Goal: Contribute content: Contribute content

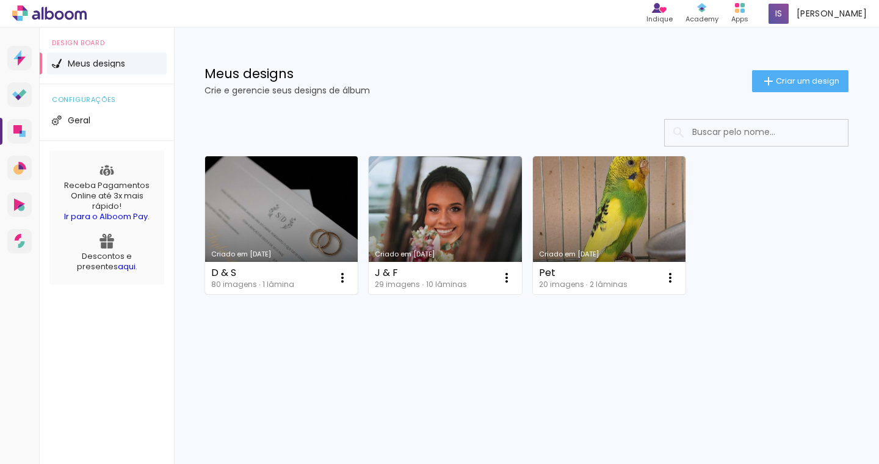
click at [281, 214] on link "Criado em [DATE]" at bounding box center [281, 225] width 153 height 138
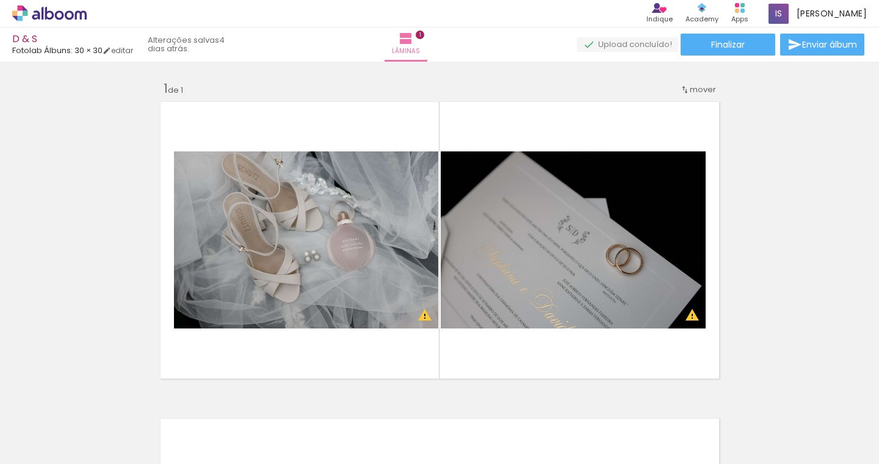
click at [96, 399] on iron-icon at bounding box center [95, 398] width 13 height 13
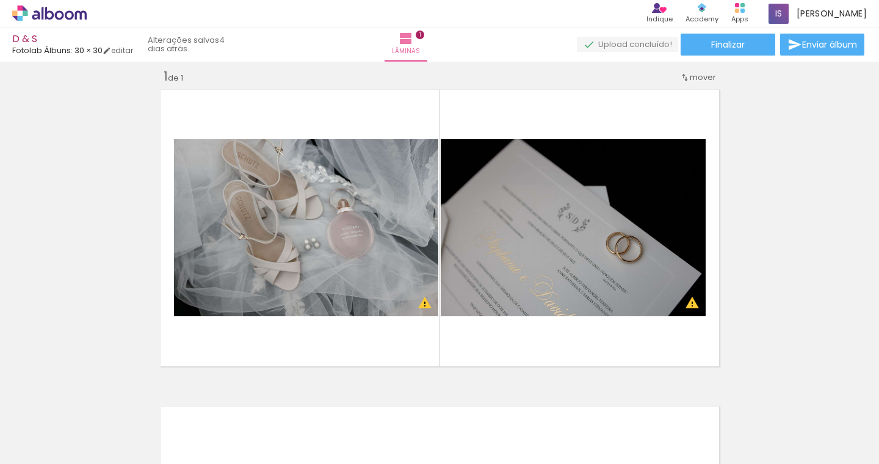
scroll to position [15, 0]
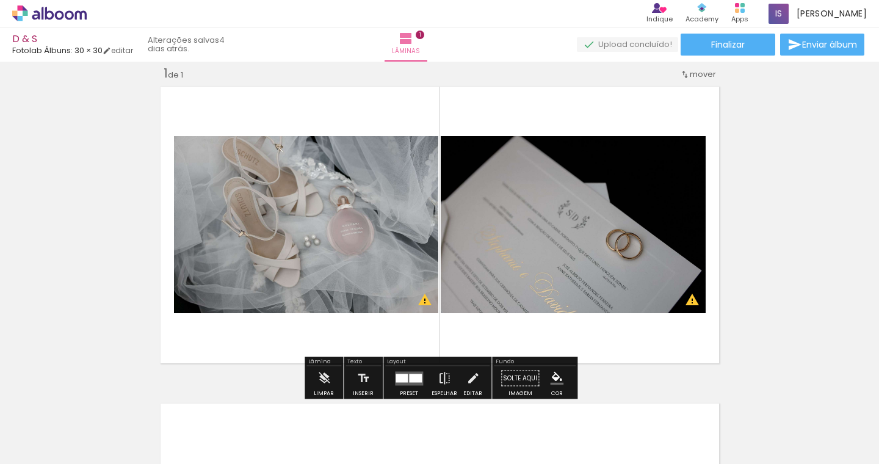
click at [97, 399] on iron-icon at bounding box center [95, 398] width 13 height 13
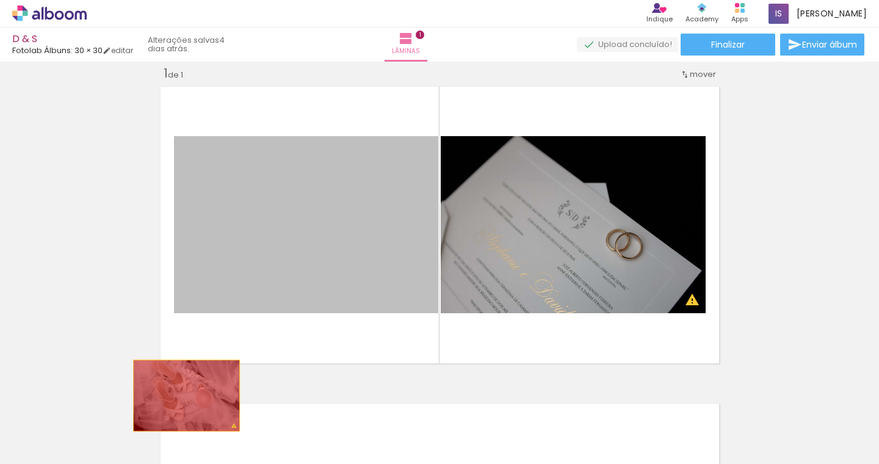
scroll to position [0, 1]
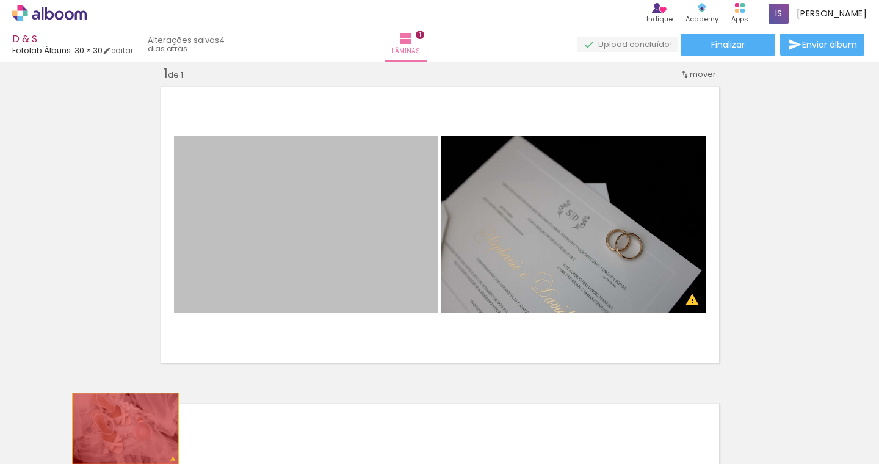
drag, startPoint x: 335, startPoint y: 220, endPoint x: 125, endPoint y: 429, distance: 295.7
click at [125, 429] on quentale-workspace at bounding box center [439, 232] width 879 height 464
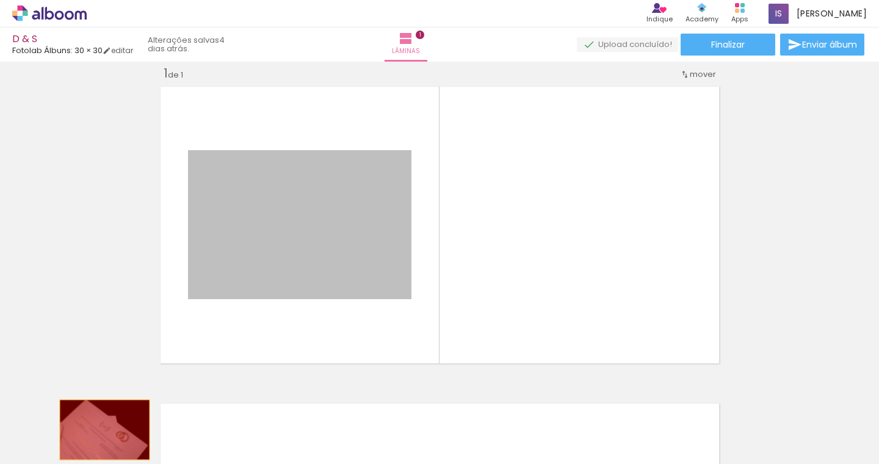
drag, startPoint x: 319, startPoint y: 238, endPoint x: 106, endPoint y: 430, distance: 287.1
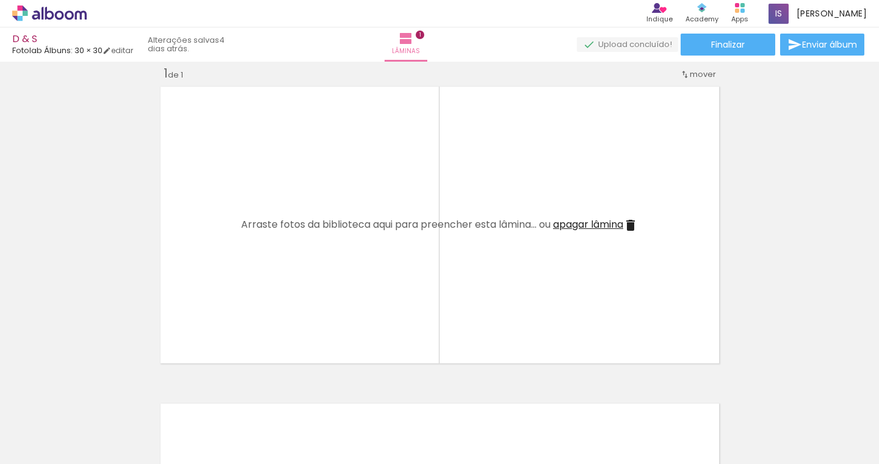
click at [95, 399] on iron-icon at bounding box center [94, 398] width 13 height 13
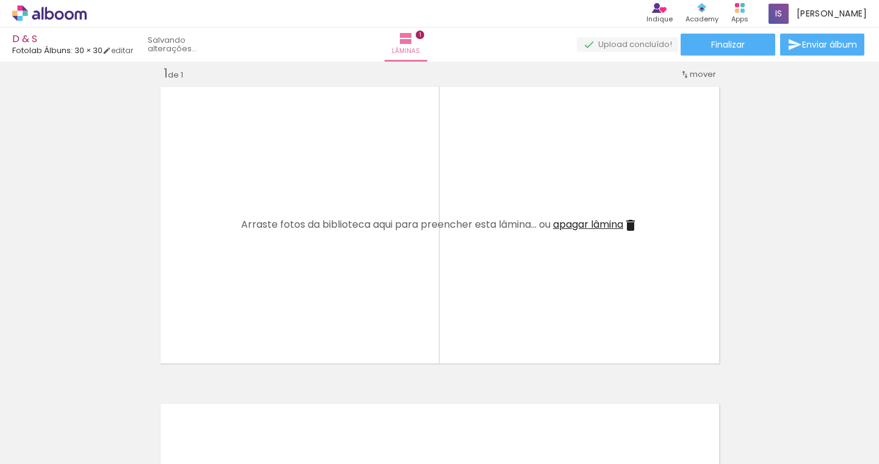
click at [95, 399] on iron-icon at bounding box center [94, 398] width 13 height 13
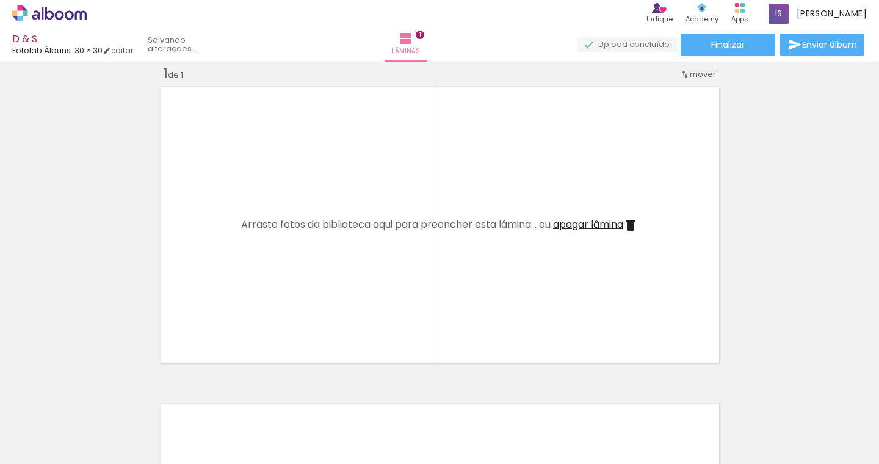
click at [95, 399] on iron-icon at bounding box center [94, 398] width 13 height 13
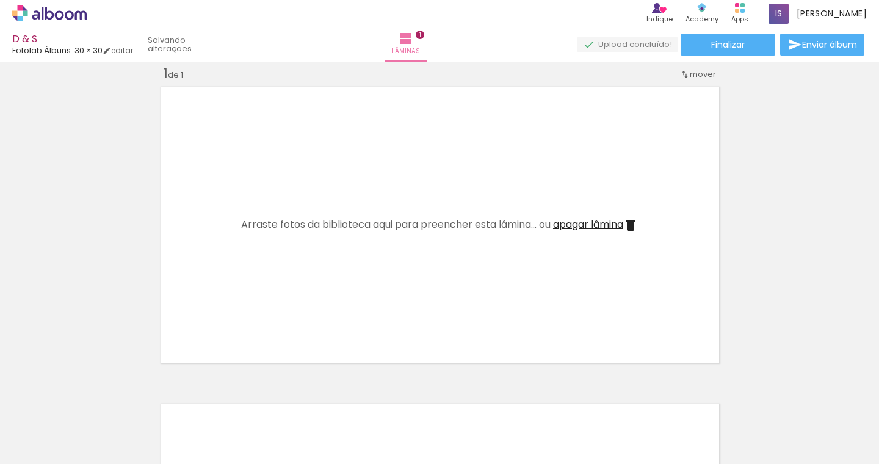
click at [95, 399] on iron-icon at bounding box center [94, 398] width 13 height 13
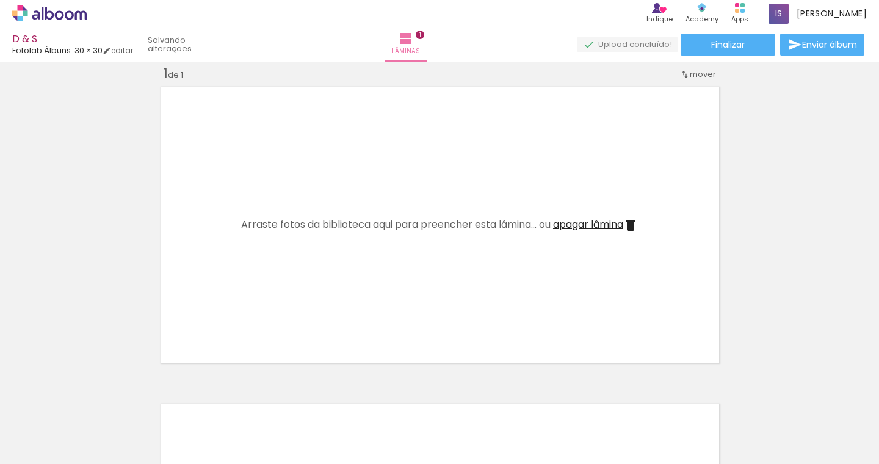
click at [95, 399] on iron-icon at bounding box center [94, 398] width 13 height 13
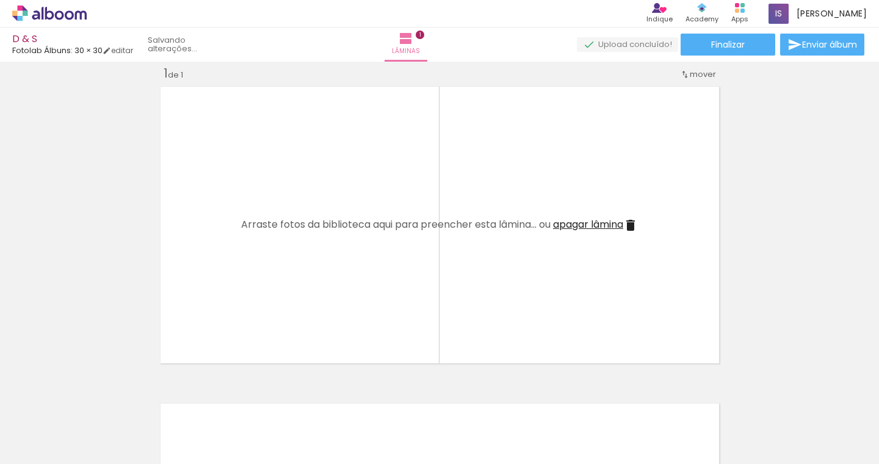
click at [95, 399] on iron-icon at bounding box center [94, 398] width 13 height 13
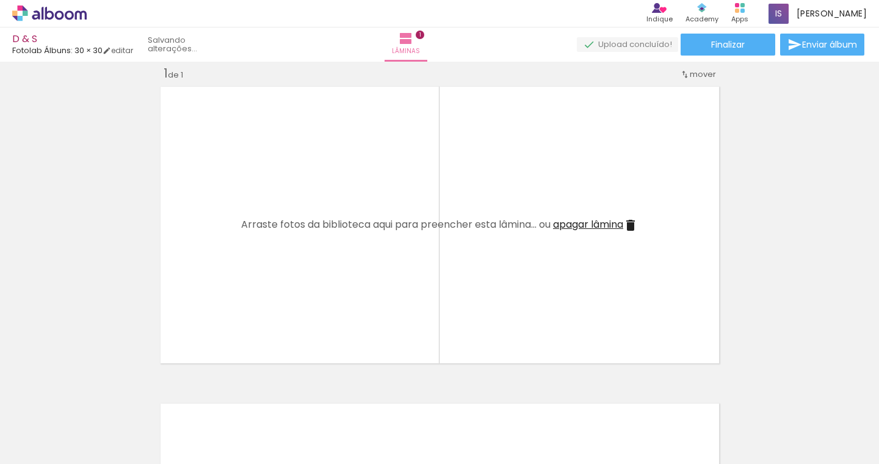
click at [95, 399] on iron-icon at bounding box center [94, 398] width 13 height 13
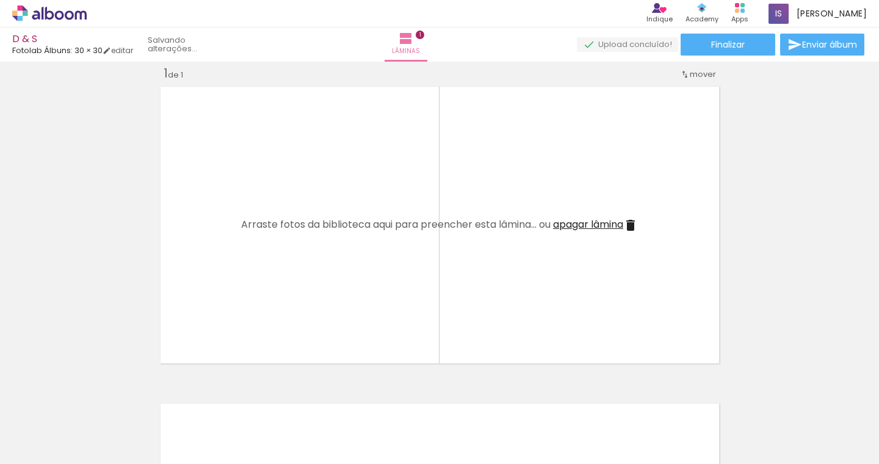
click at [95, 399] on iron-icon at bounding box center [94, 398] width 13 height 13
click at [0, 0] on iron-icon at bounding box center [0, 0] width 0 height 0
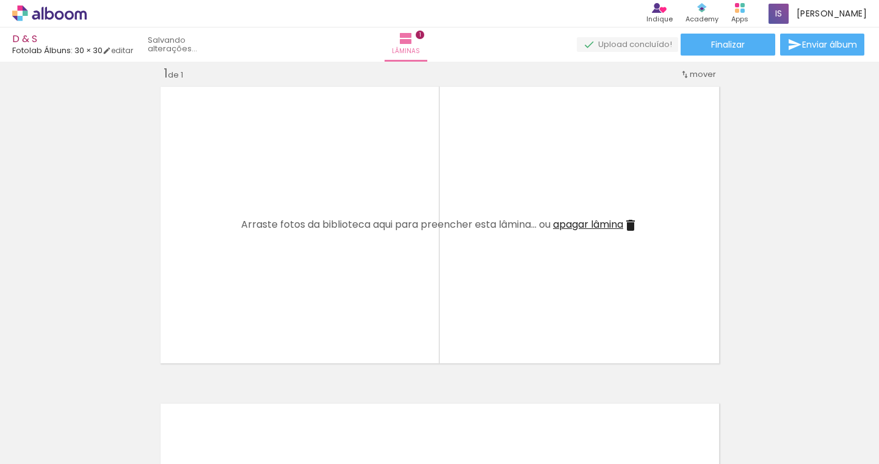
click at [95, 399] on iron-icon at bounding box center [94, 398] width 13 height 13
click at [95, 399] on quentale-thumb at bounding box center [121, 423] width 68 height 70
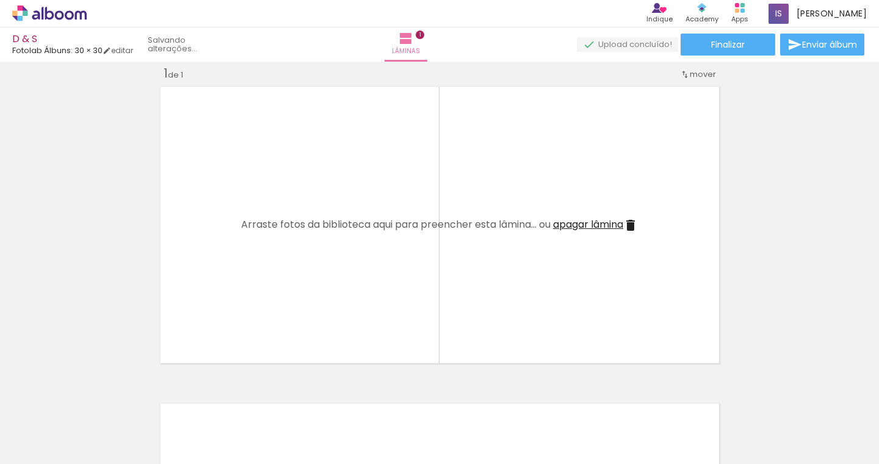
click at [95, 399] on iron-icon at bounding box center [94, 398] width 13 height 13
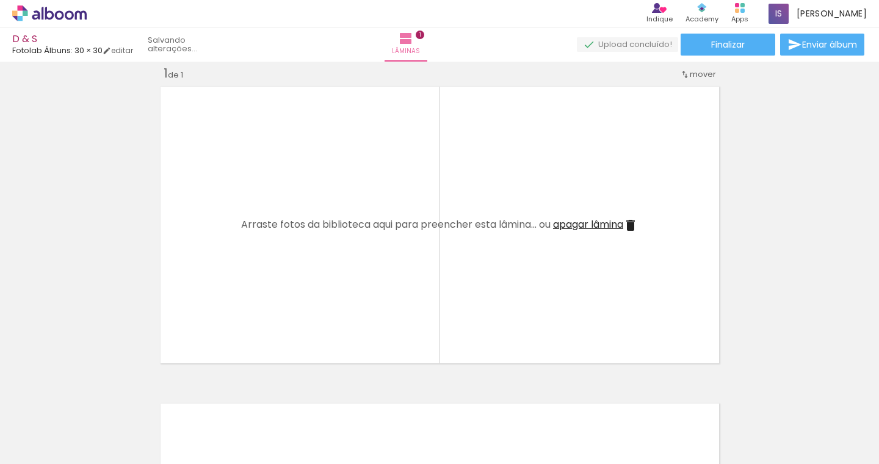
click at [95, 399] on iron-icon at bounding box center [94, 398] width 13 height 13
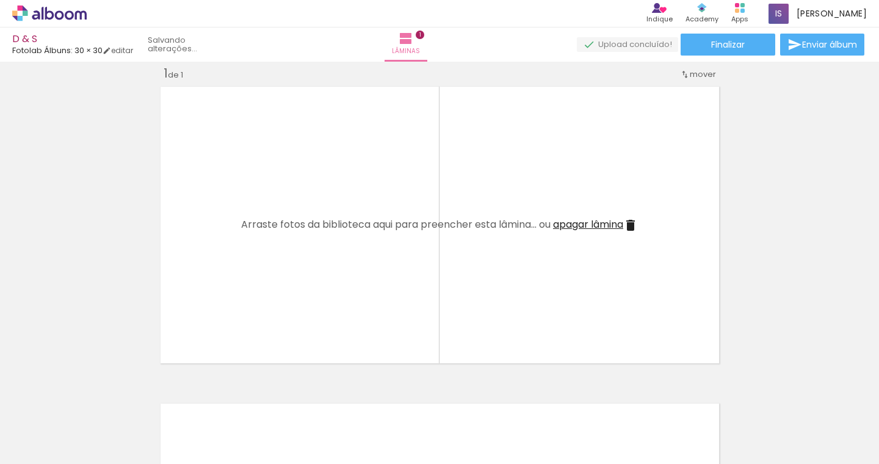
click at [95, 399] on iron-icon at bounding box center [94, 398] width 13 height 13
click at [95, 399] on iron-image at bounding box center [120, 422] width 57 height 57
click at [95, 399] on iron-icon at bounding box center [94, 398] width 13 height 13
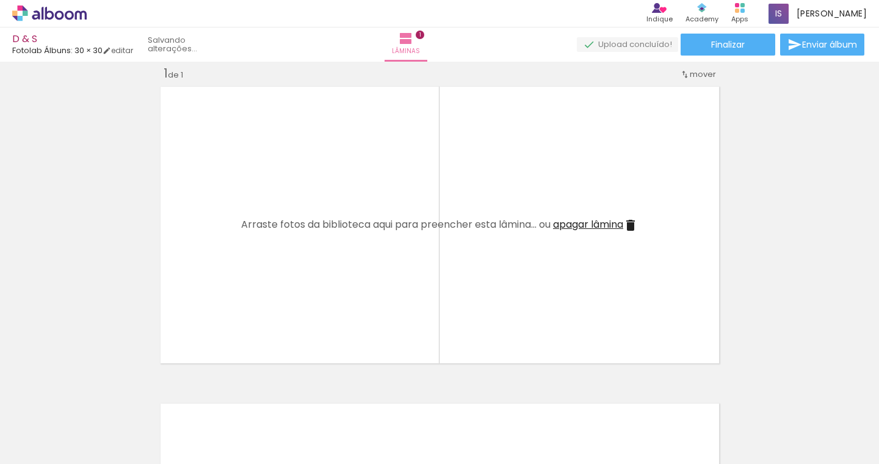
click at [95, 399] on iron-icon at bounding box center [94, 398] width 13 height 13
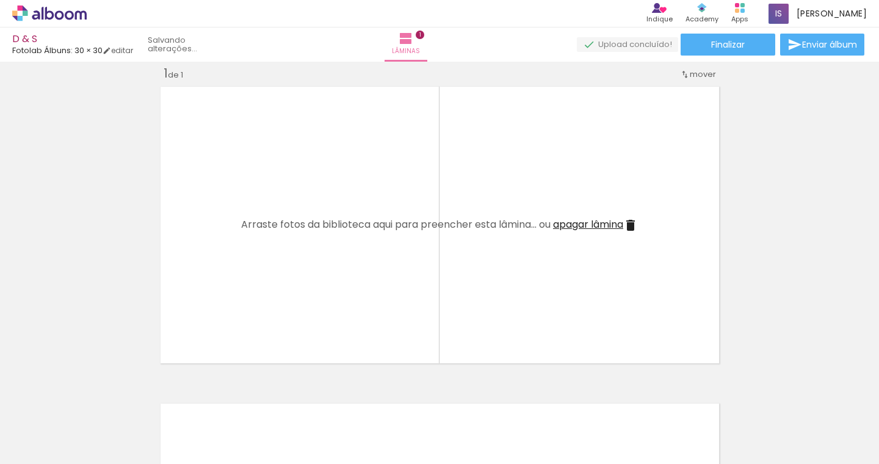
click at [95, 399] on iron-icon at bounding box center [94, 398] width 13 height 13
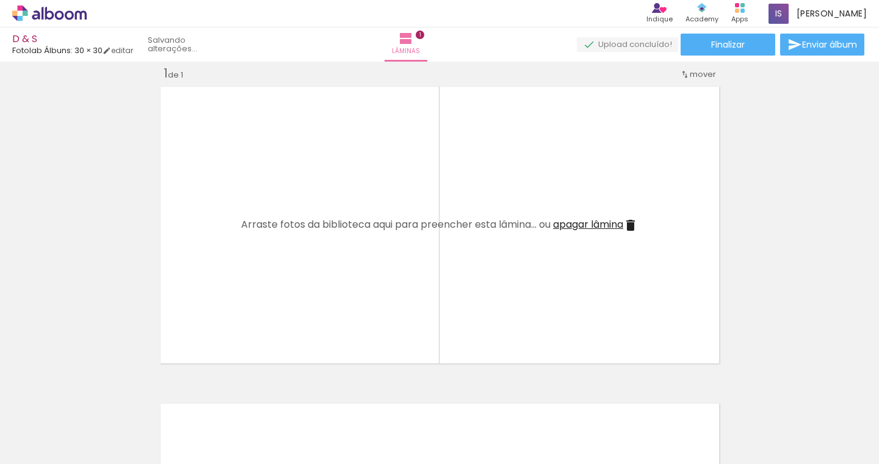
click at [95, 399] on iron-icon at bounding box center [94, 398] width 13 height 13
click at [95, 399] on iron-icon at bounding box center [95, 398] width 13 height 13
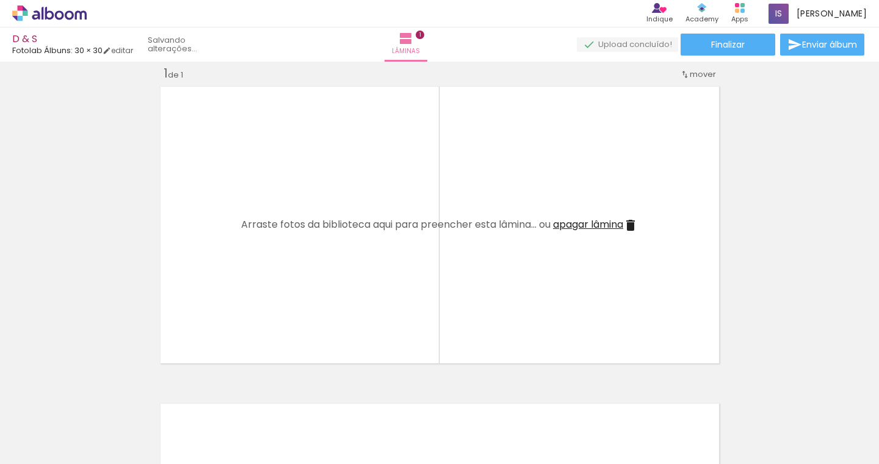
click at [95, 399] on iron-icon at bounding box center [95, 398] width 13 height 13
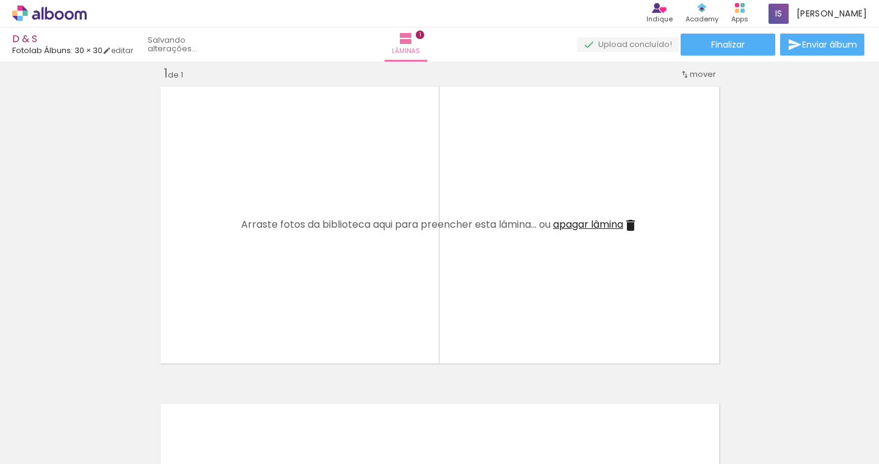
click at [95, 399] on iron-icon at bounding box center [95, 398] width 13 height 13
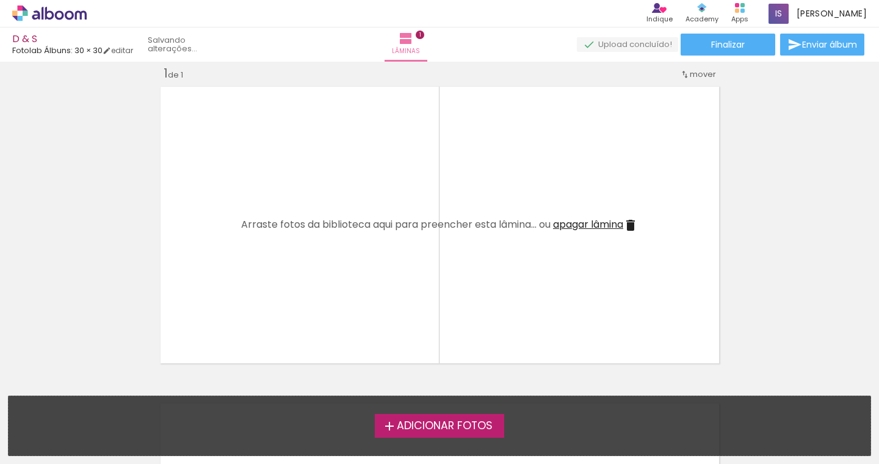
click at [95, 399] on div "Adicionar Fotos Solte suas fotos aqui..." at bounding box center [440, 425] width 862 height 59
click at [410, 414] on label "Adicionar Fotos" at bounding box center [440, 425] width 130 height 23
click at [0, 0] on input "file" at bounding box center [0, 0] width 0 height 0
